Goal: Information Seeking & Learning: Learn about a topic

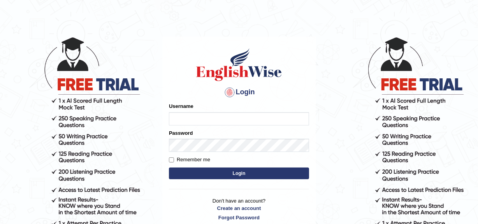
scroll to position [13, 0]
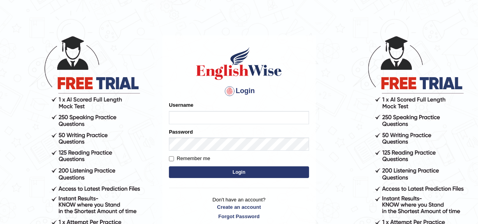
type input "Atika463"
click at [206, 167] on button "Login" at bounding box center [239, 172] width 140 height 12
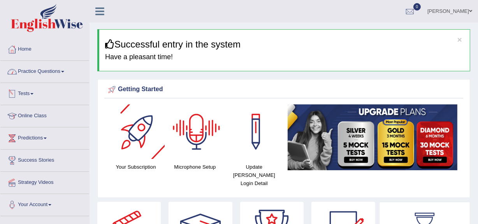
click at [13, 73] on div at bounding box center [12, 72] width 12 height 12
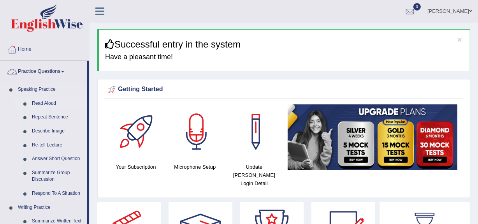
click at [23, 97] on li "Read Aloud" at bounding box center [50, 104] width 73 height 14
click at [28, 99] on link "Read Aloud" at bounding box center [57, 104] width 59 height 14
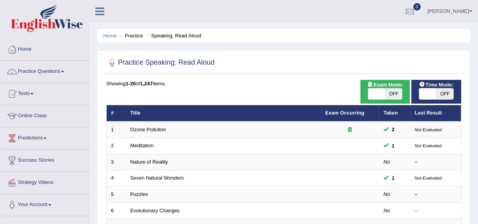
click at [384, 93] on span at bounding box center [376, 93] width 17 height 11
checkbox input "true"
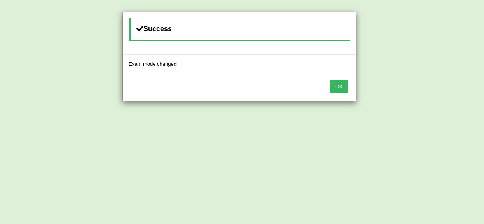
click at [340, 89] on button "OK" at bounding box center [339, 86] width 18 height 13
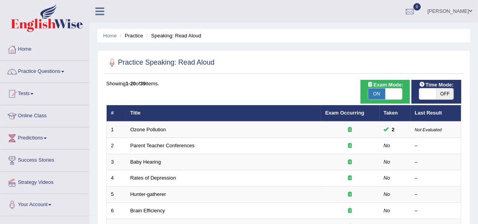
click at [432, 90] on span at bounding box center [427, 93] width 17 height 11
checkbox input "true"
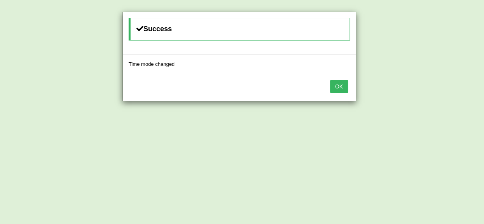
click at [344, 83] on button "OK" at bounding box center [339, 86] width 18 height 13
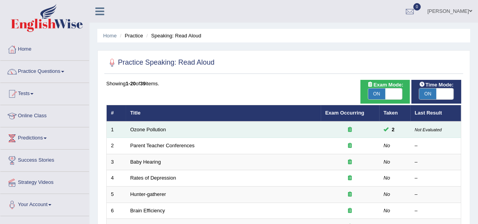
click at [174, 127] on td "Ozone Pollution" at bounding box center [223, 130] width 195 height 16
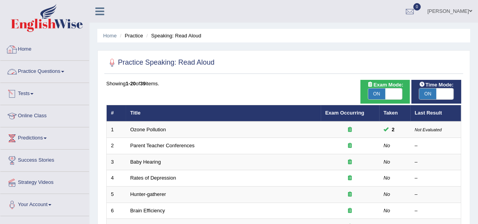
click at [27, 49] on link "Home" at bounding box center [44, 48] width 89 height 19
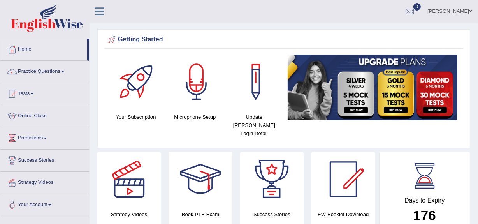
click at [190, 78] on div at bounding box center [196, 82] width 55 height 55
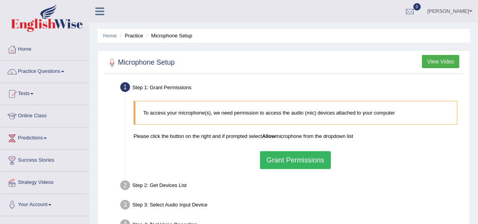
click at [294, 164] on button "Grant Permissions" at bounding box center [295, 160] width 71 height 18
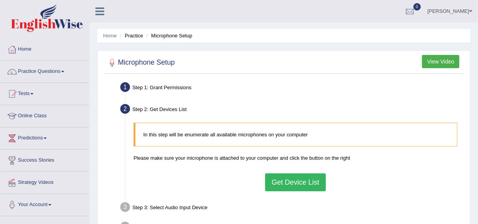
click at [296, 180] on button "Get Device List" at bounding box center [295, 182] width 61 height 18
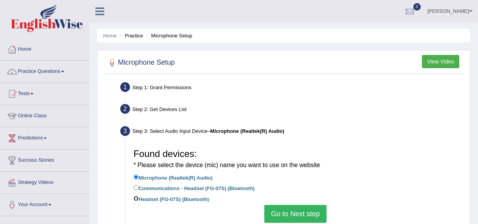
click at [136, 199] on input "Headset (FG-07S) (Bluetooth)" at bounding box center [136, 198] width 5 height 5
radio input "true"
click at [291, 209] on button "Go to Next step" at bounding box center [295, 214] width 62 height 18
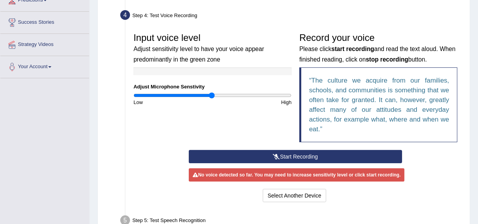
scroll to position [138, 0]
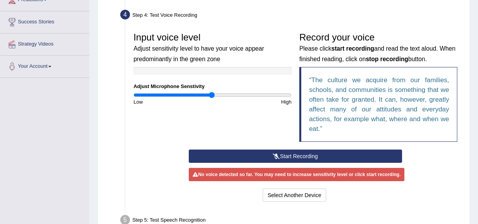
click at [265, 152] on button "Start Recording" at bounding box center [295, 156] width 213 height 13
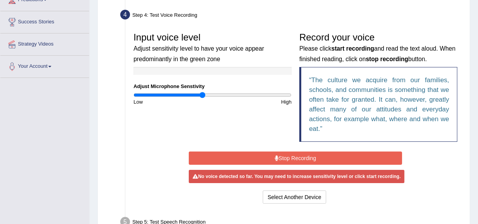
type input "0.88"
click at [203, 94] on input "range" at bounding box center [213, 95] width 158 height 6
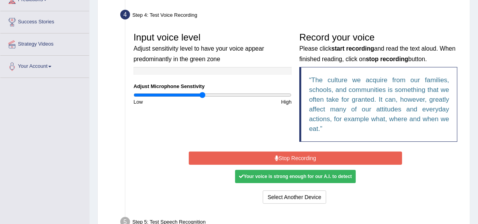
click at [284, 154] on button "Stop Recording" at bounding box center [295, 158] width 213 height 13
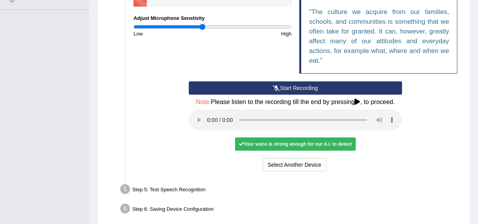
scroll to position [207, 0]
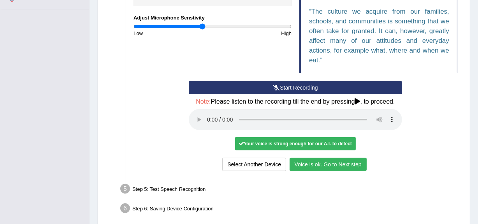
click at [315, 164] on button "Voice is ok. Go to Next step" at bounding box center [328, 164] width 77 height 13
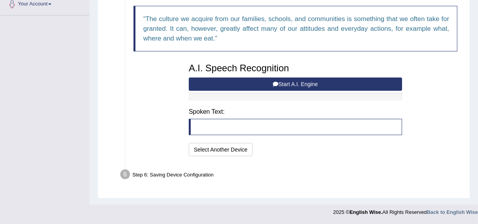
scroll to position [200, 0]
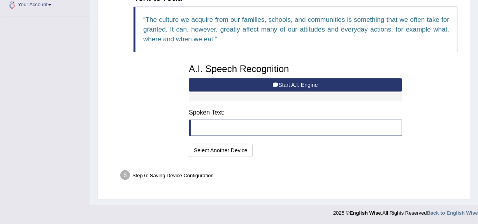
click at [271, 85] on button "Start A.I. Engine" at bounding box center [295, 84] width 213 height 13
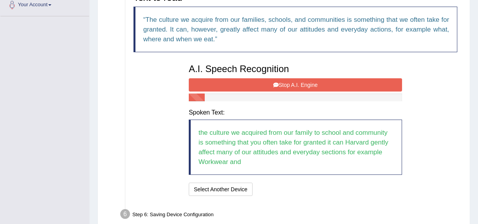
click at [271, 85] on button "Stop A.I. Engine" at bounding box center [295, 84] width 213 height 13
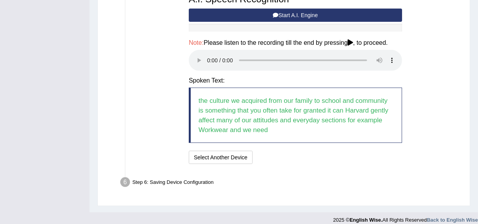
scroll to position [270, 0]
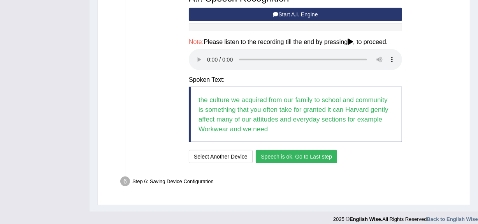
click at [301, 162] on button "Speech is ok. Go to Last step" at bounding box center [296, 156] width 81 height 13
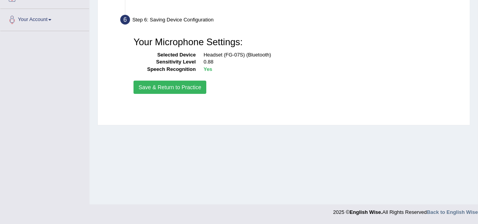
scroll to position [185, 0]
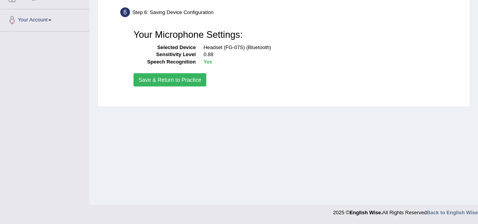
click at [167, 77] on button "Save & Return to Practice" at bounding box center [170, 79] width 73 height 13
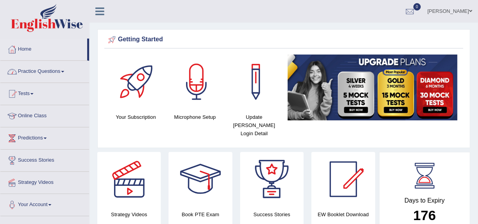
click at [32, 71] on link "Practice Questions" at bounding box center [44, 70] width 89 height 19
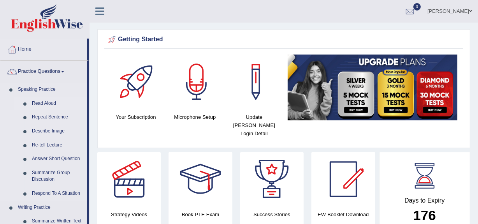
click at [35, 105] on link "Read Aloud" at bounding box center [57, 104] width 59 height 14
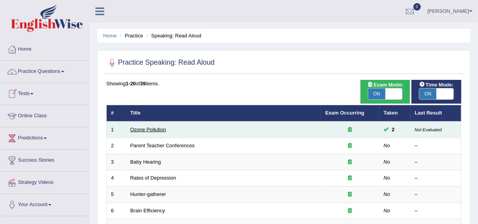
click at [140, 130] on link "Ozone Pollution" at bounding box center [148, 130] width 36 height 6
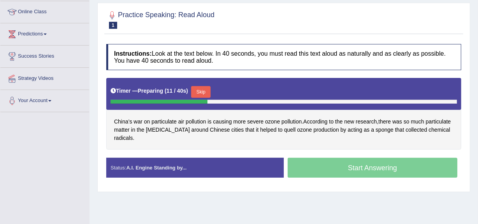
scroll to position [109, 0]
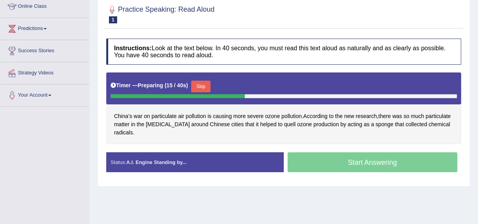
click at [203, 82] on button "Skip" at bounding box center [200, 87] width 19 height 12
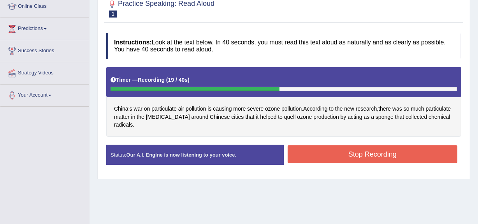
click at [327, 149] on button "Stop Recording" at bounding box center [373, 154] width 170 height 18
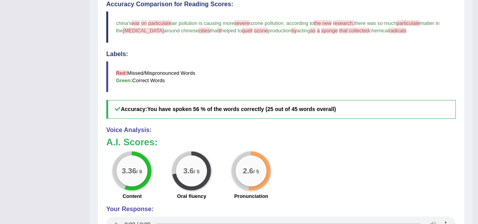
scroll to position [0, 0]
